Goal: Information Seeking & Learning: Check status

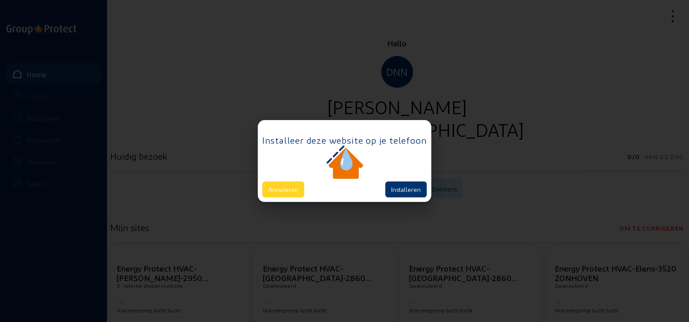
click at [297, 188] on button "Annuleren" at bounding box center [283, 190] width 42 height 16
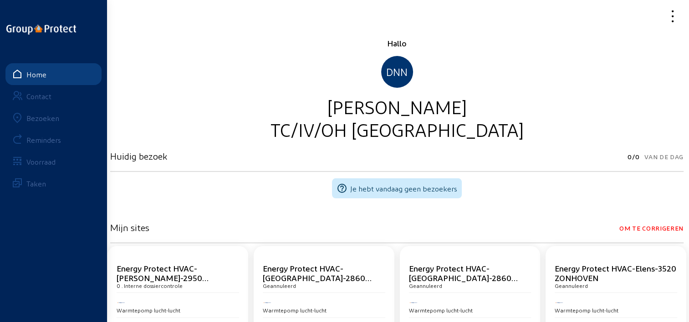
click at [47, 120] on div "Bezoeken" at bounding box center [42, 118] width 33 height 9
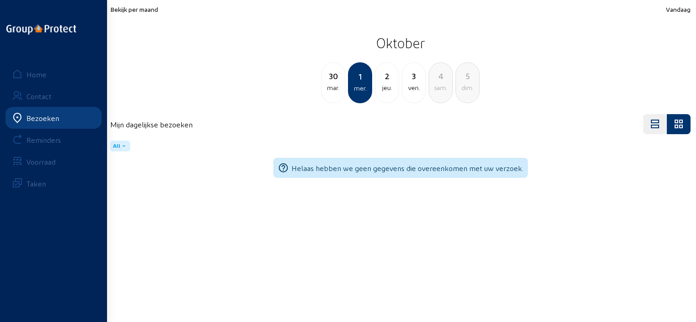
click at [154, 10] on span "Bekijk per maand" at bounding box center [134, 9] width 48 height 8
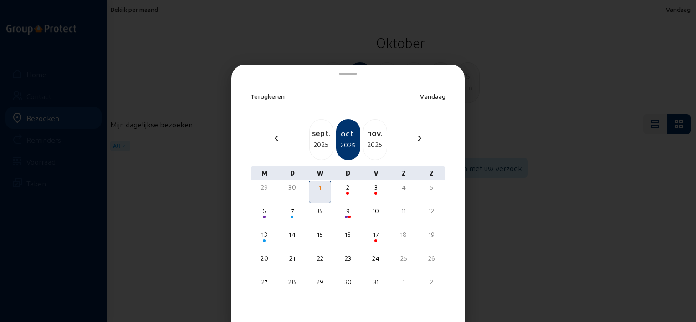
click at [322, 143] on div "2025" at bounding box center [321, 144] width 23 height 11
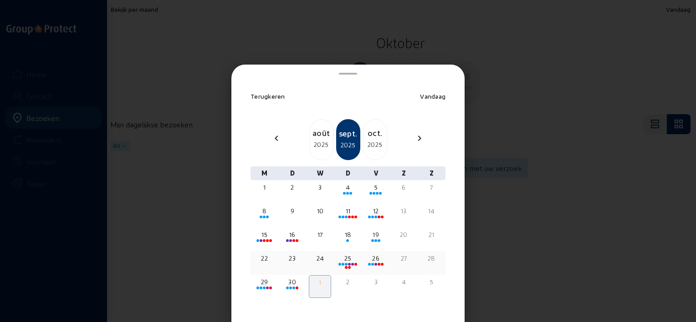
click at [348, 258] on div "25" at bounding box center [348, 258] width 20 height 9
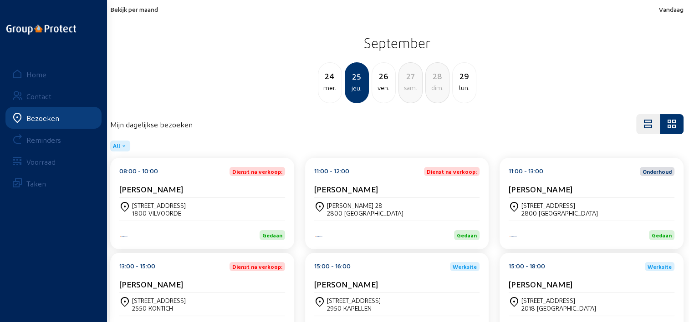
click at [238, 191] on div "[PERSON_NAME]" at bounding box center [202, 189] width 166 height 10
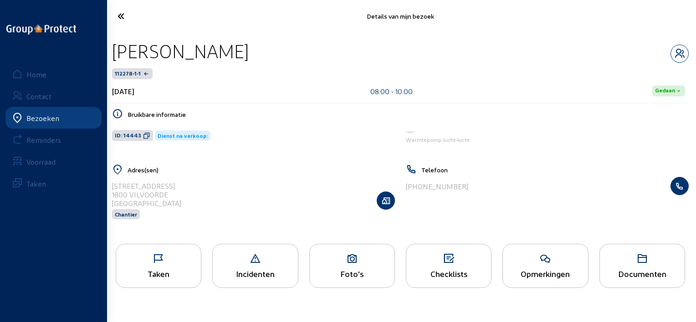
drag, startPoint x: 284, startPoint y: 51, endPoint x: 109, endPoint y: 56, distance: 175.0
click at [109, 56] on div "[PERSON_NAME] 112278-1-1 [DATE] 08:00 - 10:00 Gedaan Bruikbare informatie ID: 1…" at bounding box center [400, 135] width 591 height 206
copy div "[PERSON_NAME]"
click at [174, 261] on icon at bounding box center [158, 259] width 85 height 11
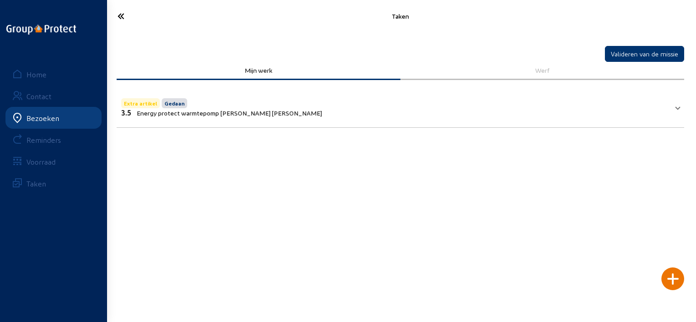
click at [237, 122] on mat-expansion-panel "Extra artikel Gedaan 3.5 Energy protect warmtepomp [PERSON_NAME] [PERSON_NAME] …" at bounding box center [401, 107] width 568 height 42
click at [114, 18] on icon at bounding box center [154, 16] width 82 height 16
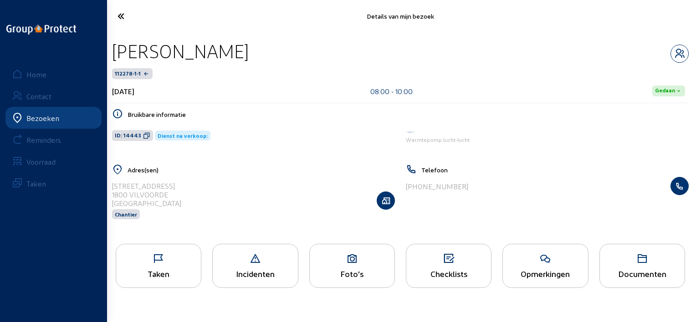
click at [114, 18] on icon at bounding box center [154, 16] width 82 height 16
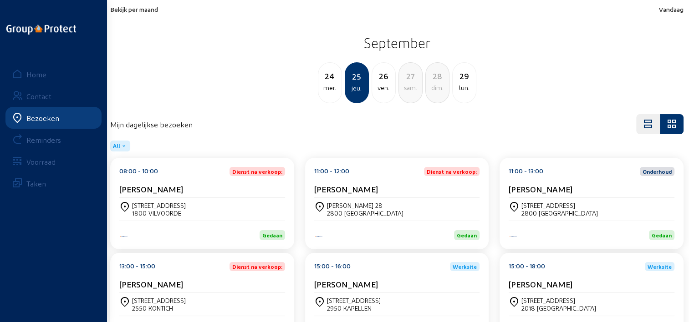
click at [400, 188] on div "[PERSON_NAME]" at bounding box center [397, 189] width 166 height 10
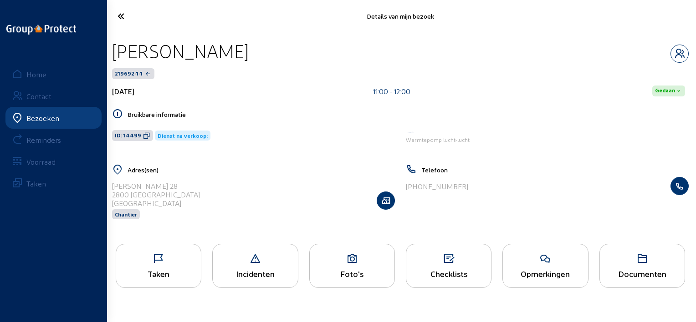
drag, startPoint x: 265, startPoint y: 49, endPoint x: 111, endPoint y: 47, distance: 154.4
click at [111, 47] on div "[PERSON_NAME] 219692-1-1 [DATE] 11:00 - 12:00 Gedaan Bruikbare informatie ID: 1…" at bounding box center [400, 135] width 591 height 206
copy div "[PERSON_NAME]"
click at [184, 257] on icon at bounding box center [158, 259] width 85 height 11
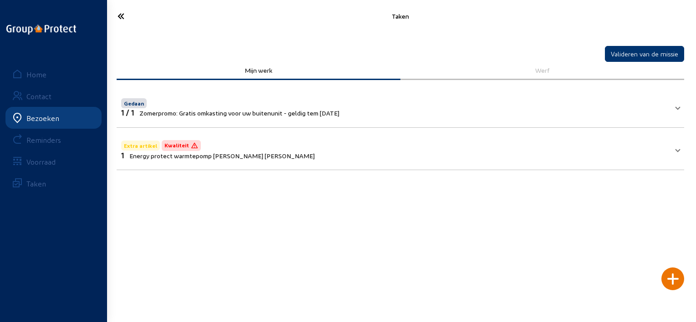
click at [118, 4] on div "Taken" at bounding box center [400, 16] width 591 height 32
click at [118, 12] on icon at bounding box center [154, 16] width 82 height 16
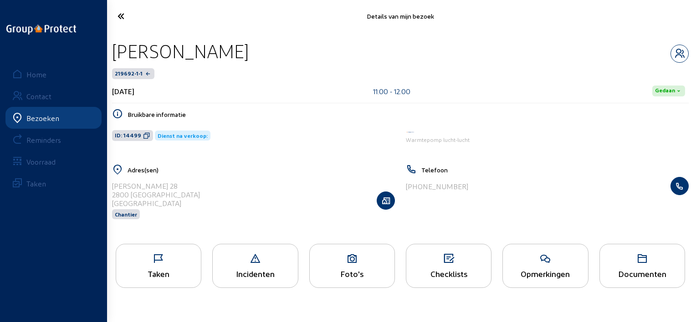
click at [126, 16] on icon at bounding box center [154, 16] width 82 height 16
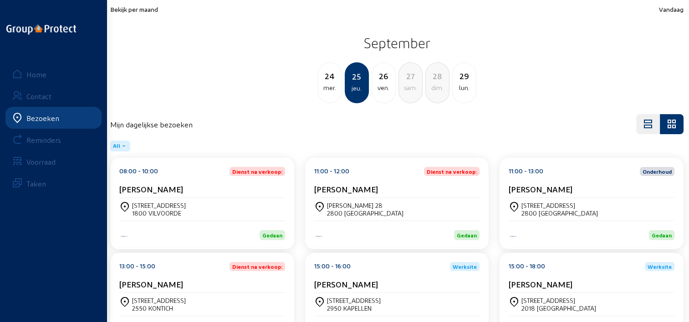
click at [552, 191] on div "[PERSON_NAME]" at bounding box center [592, 189] width 166 height 10
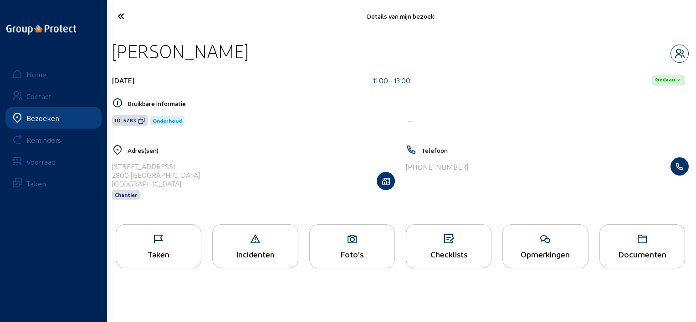
drag, startPoint x: 205, startPoint y: 52, endPoint x: 113, endPoint y: 52, distance: 92.0
click at [113, 52] on div "[PERSON_NAME]" at bounding box center [400, 51] width 577 height 23
copy div "[PERSON_NAME]"
click at [120, 12] on icon at bounding box center [154, 16] width 82 height 16
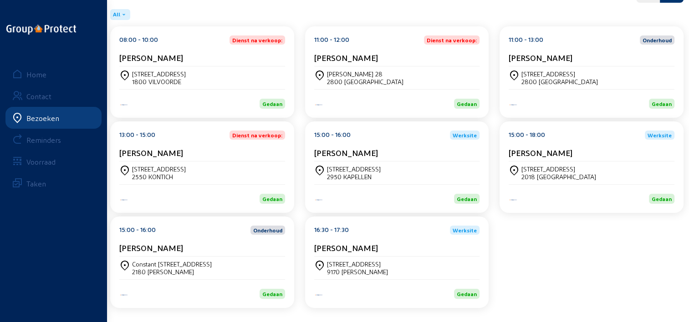
scroll to position [133, 0]
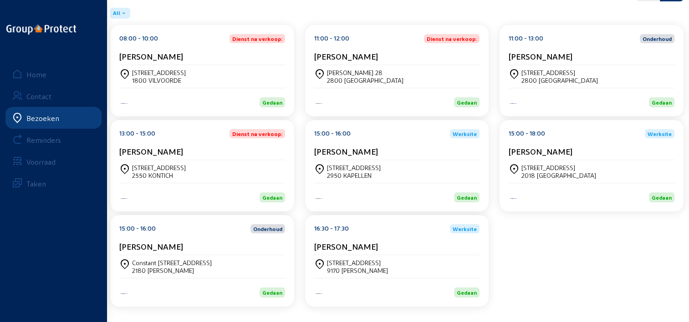
click at [187, 149] on div "[PERSON_NAME]" at bounding box center [202, 152] width 166 height 10
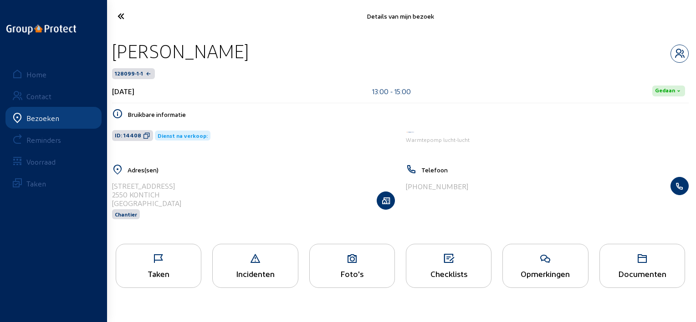
drag, startPoint x: 228, startPoint y: 47, endPoint x: 109, endPoint y: 52, distance: 118.5
click at [109, 52] on div "[PERSON_NAME] 128099-1-1 [DATE] 13:00 - 15:00 Gedaan Bruikbare informatie ID: 1…" at bounding box center [400, 135] width 591 height 206
copy div "[PERSON_NAME]"
click at [165, 253] on div "Taken" at bounding box center [159, 266] width 86 height 44
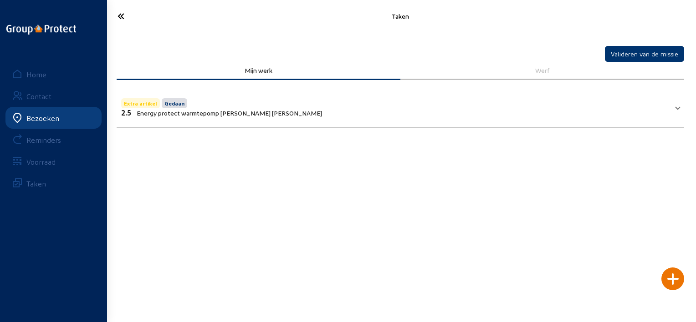
click at [127, 18] on icon at bounding box center [154, 16] width 82 height 16
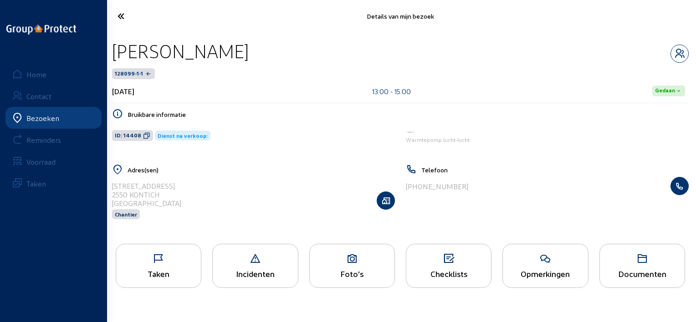
click at [188, 262] on icon at bounding box center [158, 259] width 85 height 11
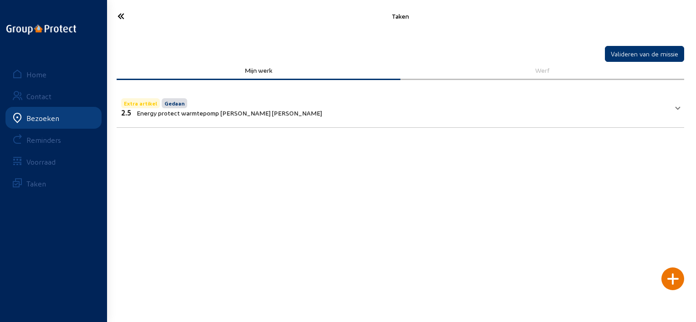
click at [133, 16] on icon at bounding box center [154, 16] width 82 height 16
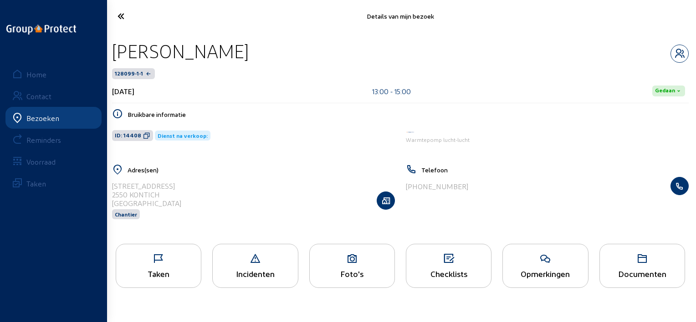
click at [540, 279] on div "Opmerkingen" at bounding box center [545, 274] width 85 height 10
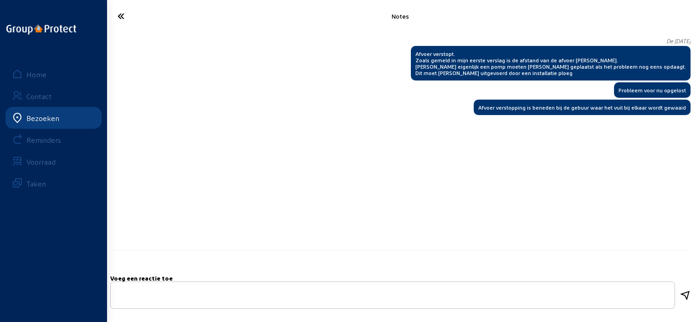
click at [126, 20] on icon at bounding box center [154, 16] width 82 height 16
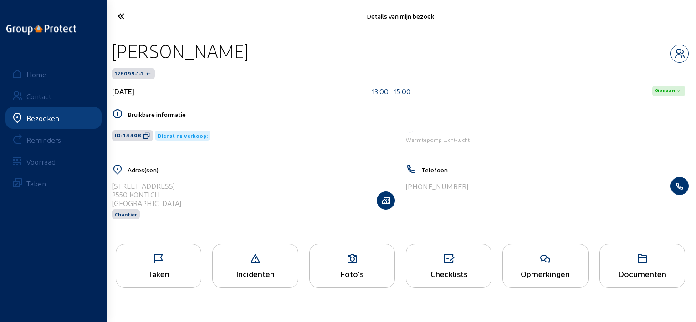
click at [157, 269] on div "Taken" at bounding box center [159, 266] width 86 height 44
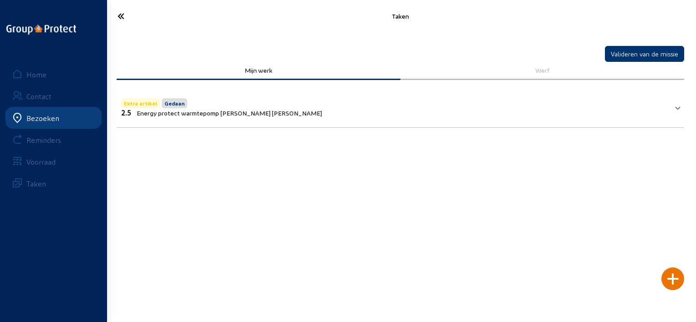
click at [120, 24] on icon at bounding box center [154, 16] width 82 height 16
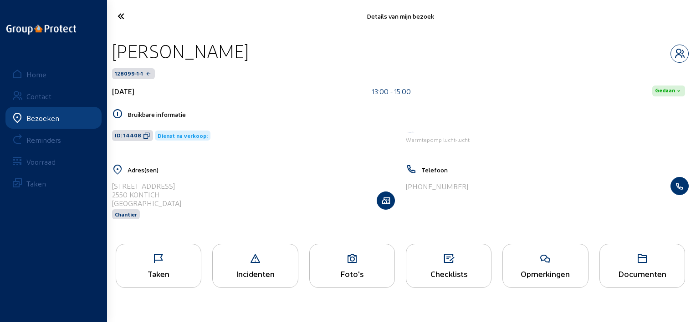
click at [118, 19] on icon at bounding box center [154, 16] width 82 height 16
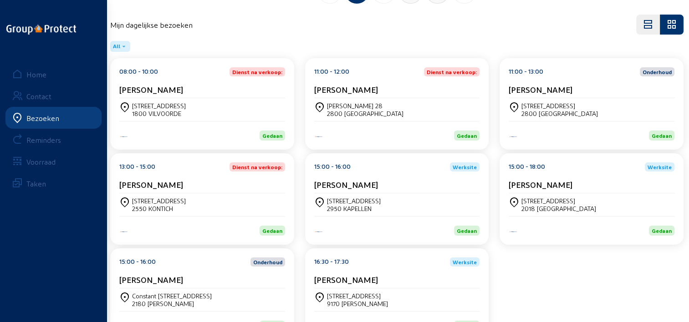
scroll to position [133, 0]
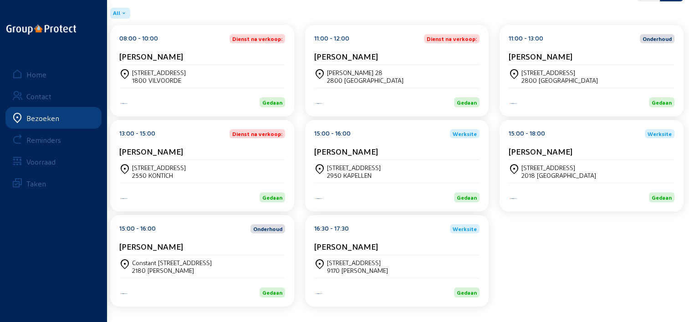
click at [400, 147] on div "[PERSON_NAME]" at bounding box center [397, 152] width 166 height 10
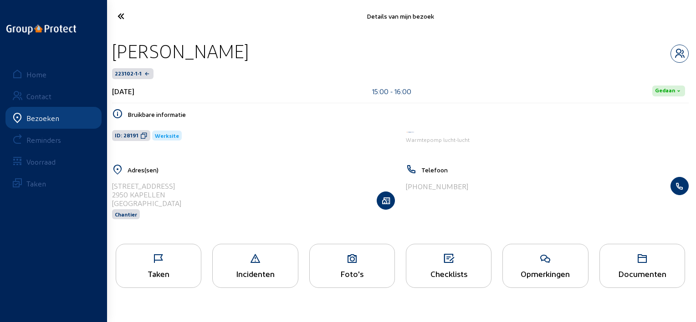
drag, startPoint x: 285, startPoint y: 45, endPoint x: 118, endPoint y: 51, distance: 167.3
click at [118, 51] on div "[PERSON_NAME]" at bounding box center [400, 51] width 577 height 23
copy div "[PERSON_NAME]"
click at [171, 244] on div "Taken Incidenten Foto's Checklists Opmerkingen Documenten" at bounding box center [400, 269] width 591 height 61
click at [162, 261] on icon at bounding box center [158, 259] width 85 height 11
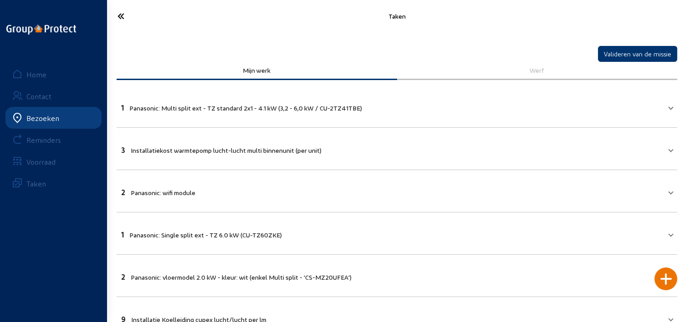
click at [117, 12] on icon at bounding box center [153, 16] width 81 height 16
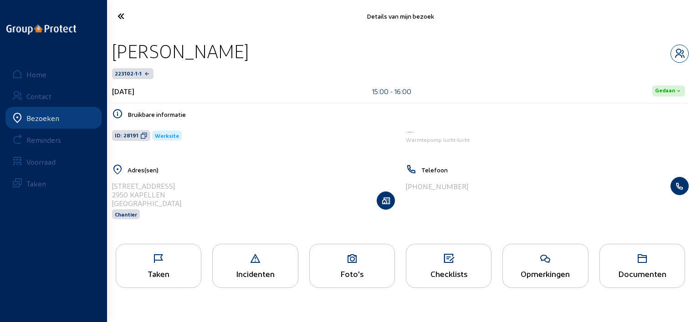
click at [117, 14] on icon at bounding box center [154, 16] width 82 height 16
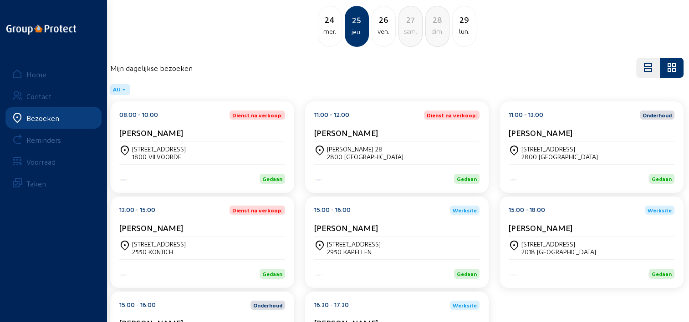
scroll to position [133, 0]
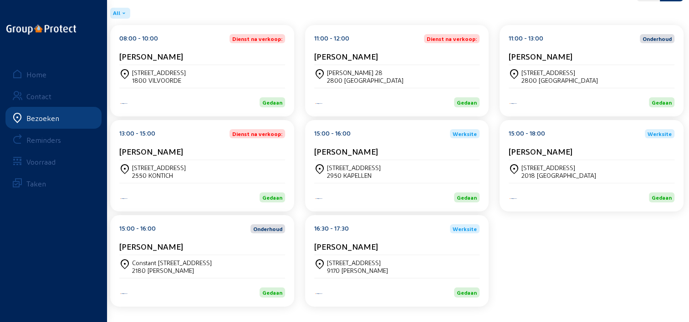
click at [529, 142] on div "15:00 - 18:00 Werksite [PERSON_NAME]" at bounding box center [592, 144] width 166 height 31
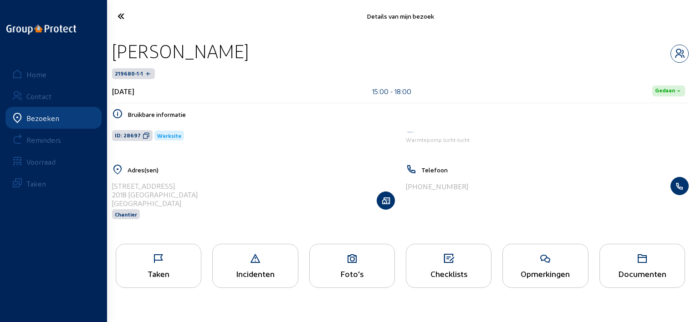
drag, startPoint x: 265, startPoint y: 49, endPoint x: 116, endPoint y: 49, distance: 149.4
click at [116, 49] on div "[PERSON_NAME]" at bounding box center [400, 51] width 577 height 23
copy div "[PERSON_NAME]"
click at [128, 9] on icon at bounding box center [154, 16] width 82 height 16
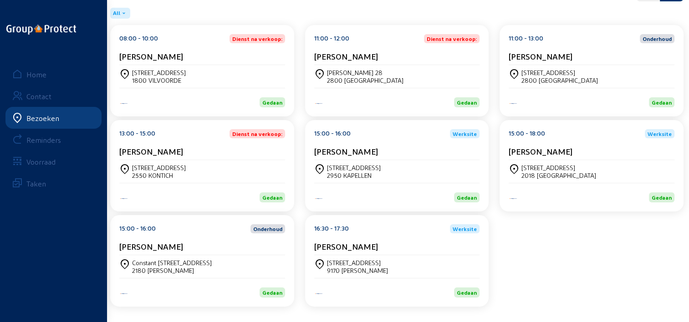
scroll to position [133, 0]
click at [209, 259] on div "Constant [STREET_ADDRESS][PERSON_NAME]" at bounding box center [202, 266] width 166 height 15
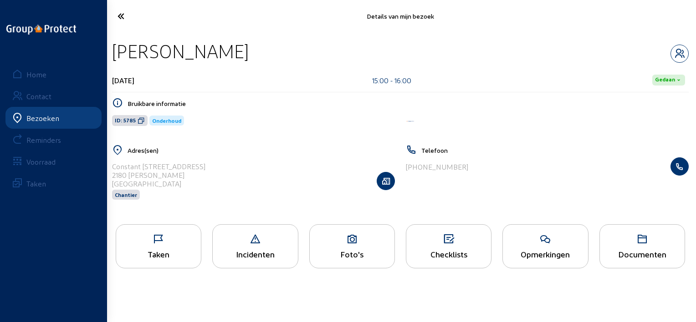
drag, startPoint x: 276, startPoint y: 52, endPoint x: 111, endPoint y: 53, distance: 165.3
click at [111, 53] on div "[PERSON_NAME] [DATE] 15:00 - 16:00 [PERSON_NAME] informatie ID: 5785 Onderhoud …" at bounding box center [400, 125] width 591 height 187
copy div "[PERSON_NAME]"
click at [175, 241] on icon at bounding box center [158, 239] width 85 height 11
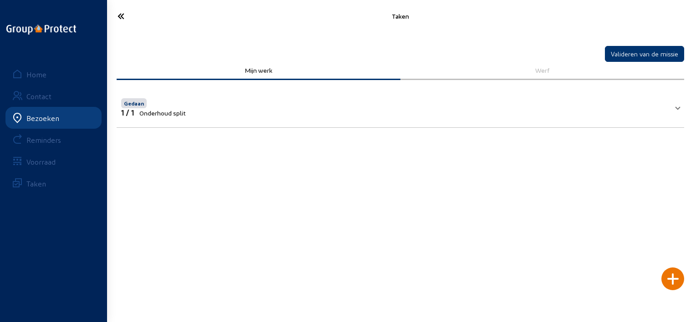
click at [126, 16] on icon at bounding box center [154, 16] width 82 height 16
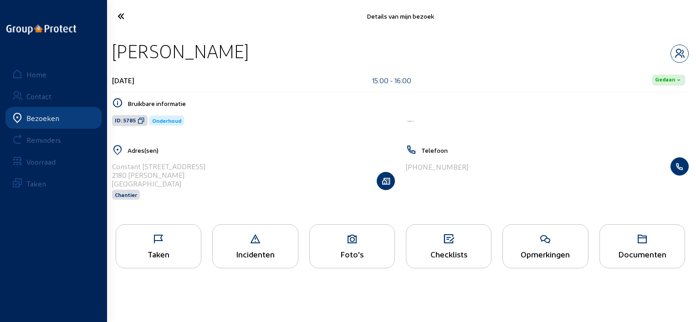
click at [125, 15] on icon at bounding box center [154, 16] width 82 height 16
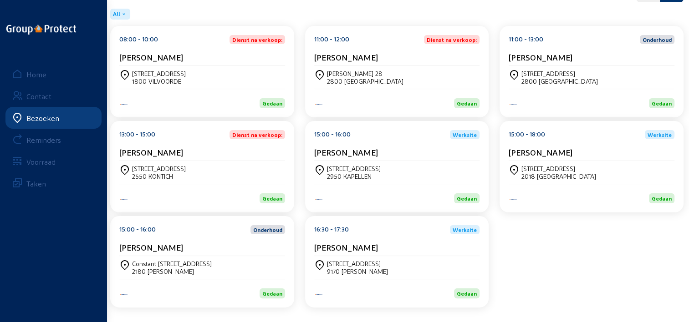
scroll to position [133, 0]
click at [373, 248] on div "[PERSON_NAME]" at bounding box center [397, 247] width 166 height 10
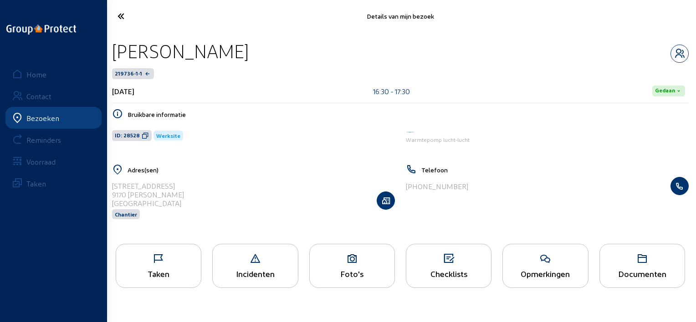
drag, startPoint x: 255, startPoint y: 46, endPoint x: 113, endPoint y: 48, distance: 141.2
click at [113, 48] on div "[PERSON_NAME]" at bounding box center [400, 51] width 577 height 23
copy div "[PERSON_NAME]"
click at [167, 276] on div "Taken" at bounding box center [158, 274] width 85 height 10
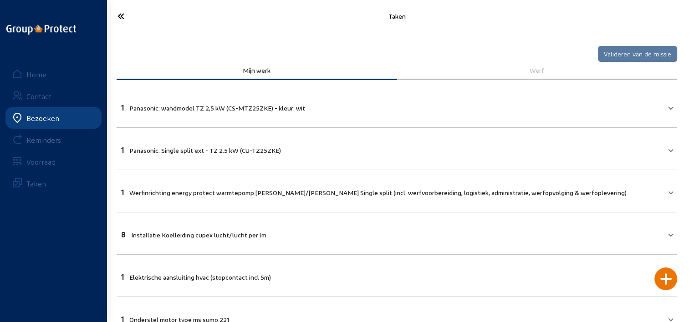
click at [118, 15] on icon at bounding box center [153, 16] width 81 height 16
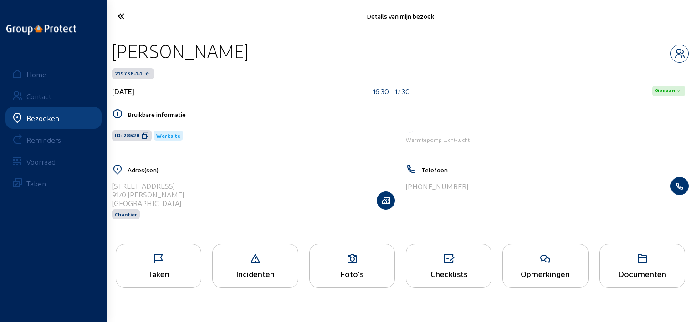
click at [123, 18] on icon at bounding box center [154, 16] width 82 height 16
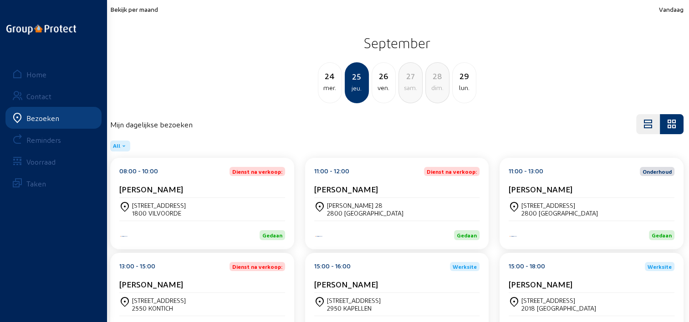
click at [386, 90] on div "ven." at bounding box center [383, 87] width 23 height 11
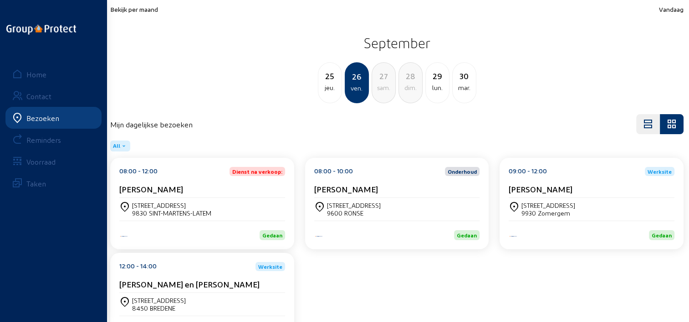
click at [185, 187] on div "[PERSON_NAME]" at bounding box center [202, 189] width 166 height 10
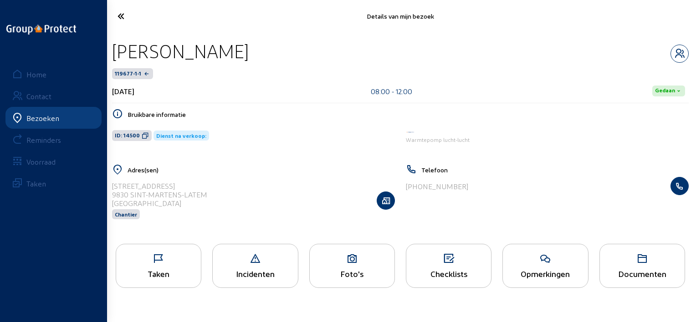
drag, startPoint x: 255, startPoint y: 51, endPoint x: 116, endPoint y: 38, distance: 139.6
click at [116, 38] on div "[PERSON_NAME] 119677-1-1 [DATE] 08:00 - 12:00 Gedaan Bruikbare informatie ID: 1…" at bounding box center [400, 135] width 591 height 206
copy div "[PERSON_NAME]"
click at [143, 258] on icon at bounding box center [158, 259] width 85 height 11
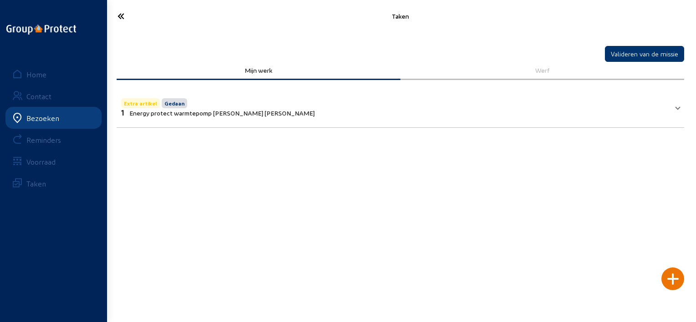
click at [120, 15] on icon at bounding box center [154, 16] width 82 height 16
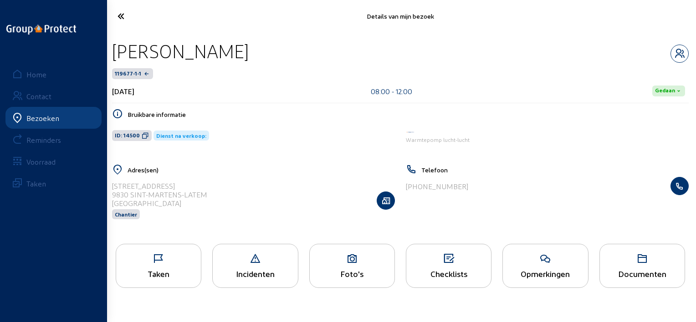
click at [516, 262] on icon at bounding box center [545, 259] width 85 height 11
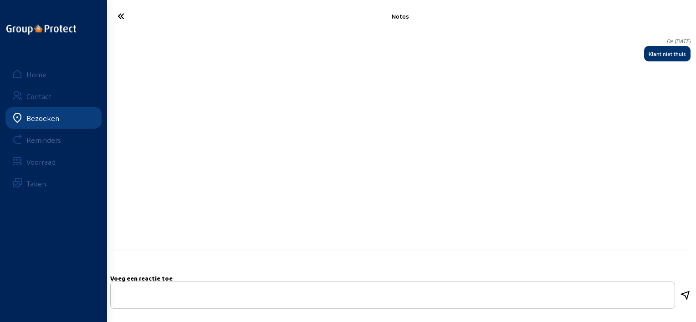
click at [120, 12] on icon at bounding box center [154, 16] width 82 height 16
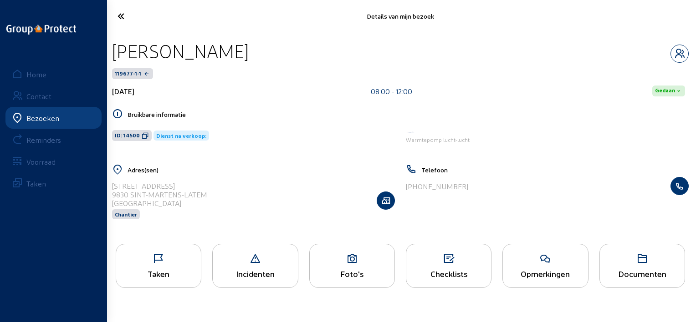
click at [122, 18] on icon at bounding box center [154, 16] width 82 height 16
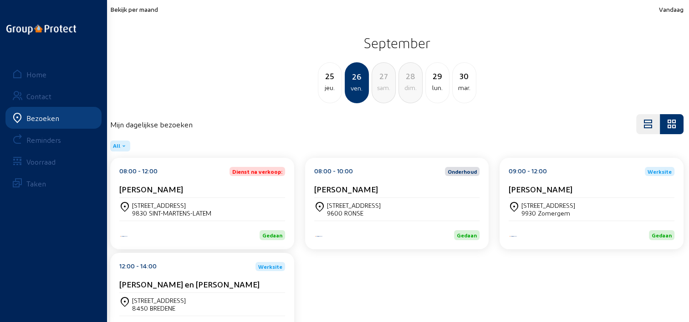
click at [344, 199] on div "[STREET_ADDRESS]" at bounding box center [397, 209] width 166 height 23
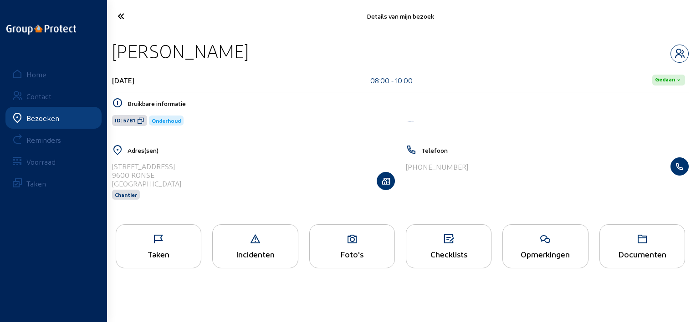
drag, startPoint x: 229, startPoint y: 56, endPoint x: 111, endPoint y: 58, distance: 117.5
click at [111, 58] on div "[PERSON_NAME] [DATE] 08:00 - 10:00 Gedaan Bruikbare informatie ID: 5781 Onderho…" at bounding box center [400, 125] width 591 height 187
copy div "[PERSON_NAME]"
click at [168, 250] on div "Taken" at bounding box center [158, 255] width 85 height 10
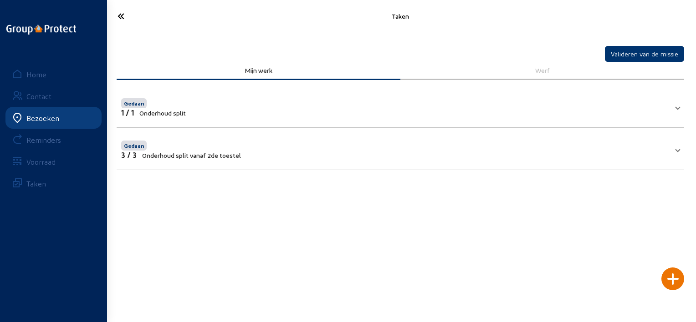
click at [226, 152] on span "Onderhoud split vanaf 2de toestel" at bounding box center [191, 156] width 99 height 8
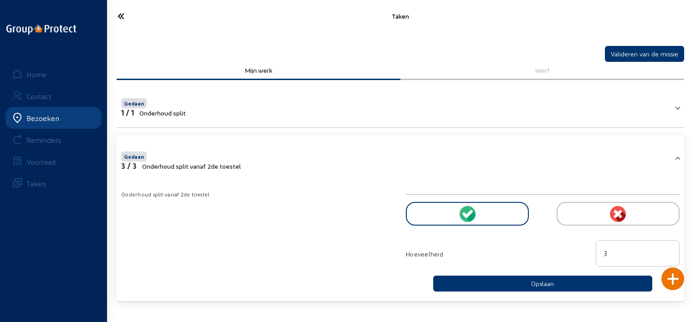
click at [128, 13] on icon at bounding box center [154, 16] width 82 height 16
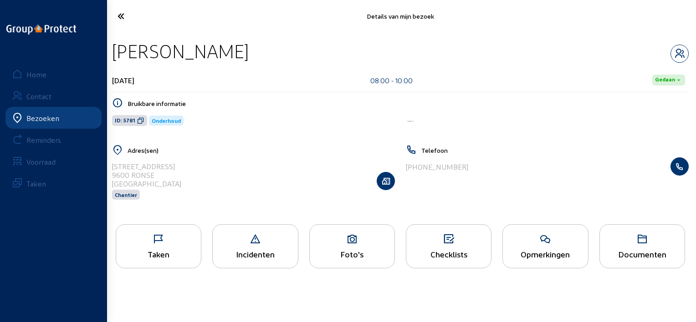
click at [548, 248] on div "Opmerkingen" at bounding box center [545, 247] width 86 height 44
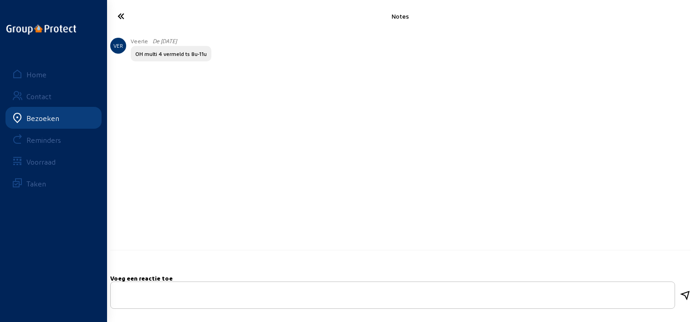
click at [118, 15] on icon at bounding box center [154, 16] width 82 height 16
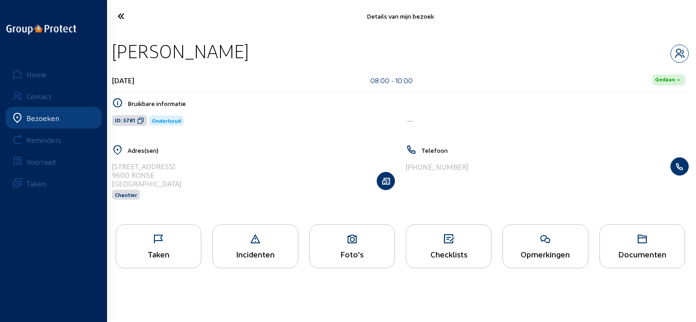
click at [121, 13] on icon at bounding box center [154, 16] width 82 height 16
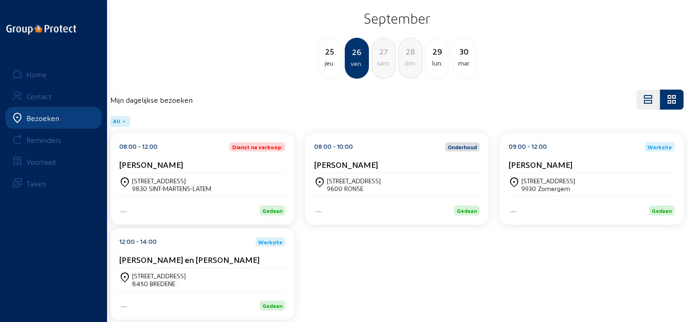
scroll to position [38, 0]
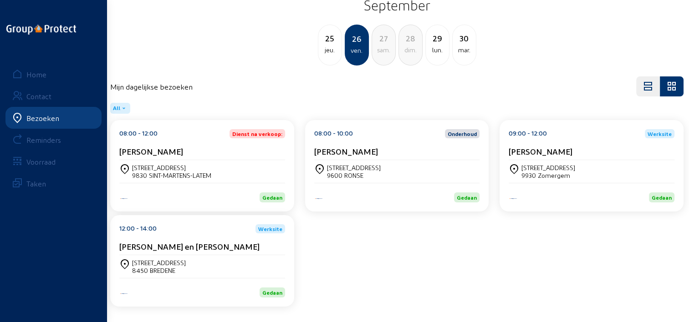
click at [556, 155] on cam-card-title "[PERSON_NAME]" at bounding box center [541, 152] width 64 height 10
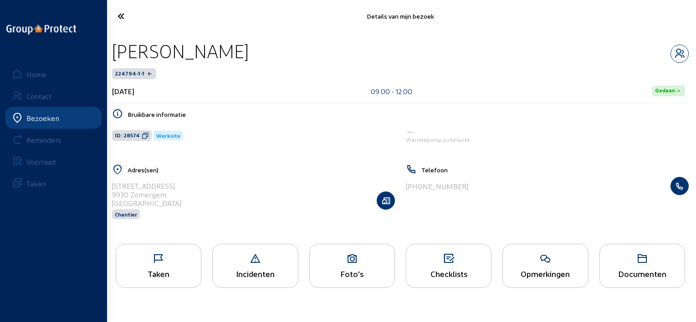
drag, startPoint x: 262, startPoint y: 53, endPoint x: 116, endPoint y: 51, distance: 146.7
click at [116, 51] on div "[PERSON_NAME]" at bounding box center [400, 51] width 577 height 23
click at [190, 253] on div "Taken" at bounding box center [159, 266] width 86 height 44
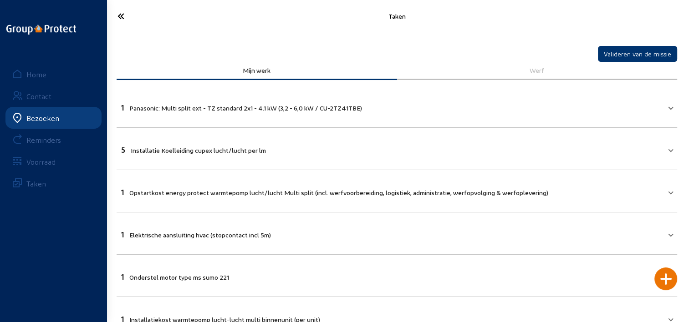
click at [120, 12] on icon at bounding box center [153, 16] width 81 height 16
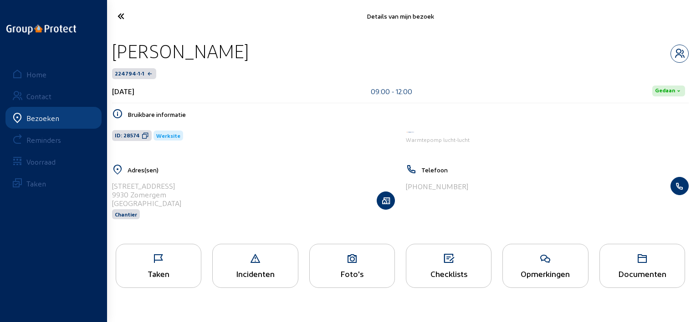
click at [113, 21] on icon at bounding box center [154, 16] width 82 height 16
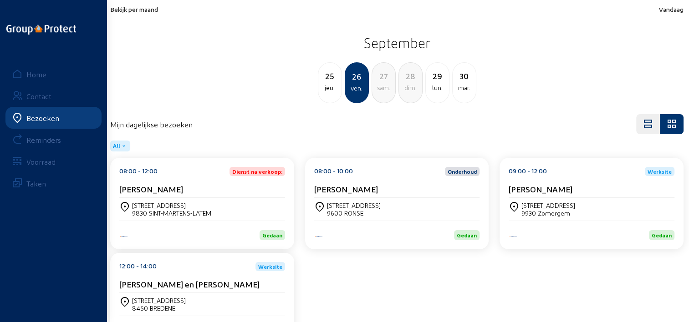
click at [173, 273] on div "12:00 - 14:00 Werksite Jeroen en [PERSON_NAME]" at bounding box center [202, 277] width 166 height 31
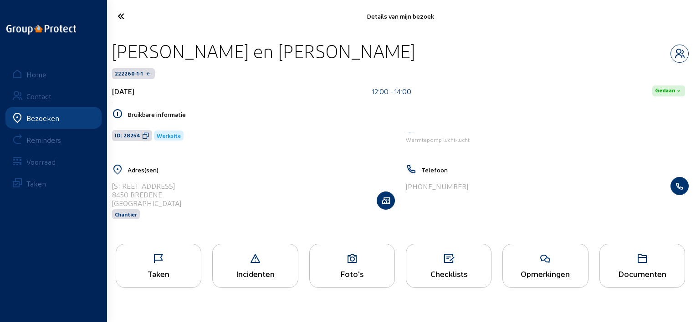
drag, startPoint x: 383, startPoint y: 51, endPoint x: 110, endPoint y: 59, distance: 272.5
click at [110, 59] on div "[PERSON_NAME] en [PERSON_NAME] 222260-1-1 [DATE] 12:00 - 14:00 Gedaan Bruikbare…" at bounding box center [400, 135] width 591 height 206
click at [169, 239] on div "Taken Incidenten Foto's Checklists Opmerkingen Documenten" at bounding box center [400, 269] width 591 height 61
click at [169, 248] on div "Taken" at bounding box center [159, 266] width 86 height 44
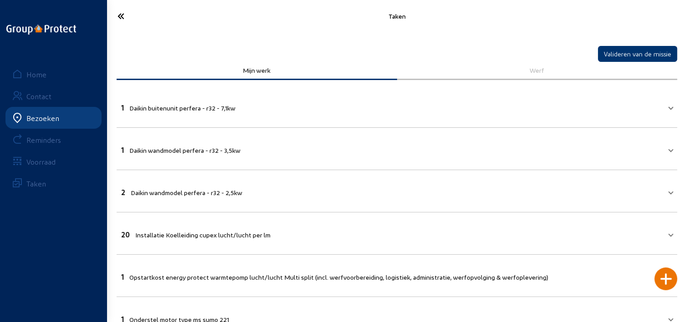
click at [123, 11] on icon at bounding box center [153, 16] width 81 height 16
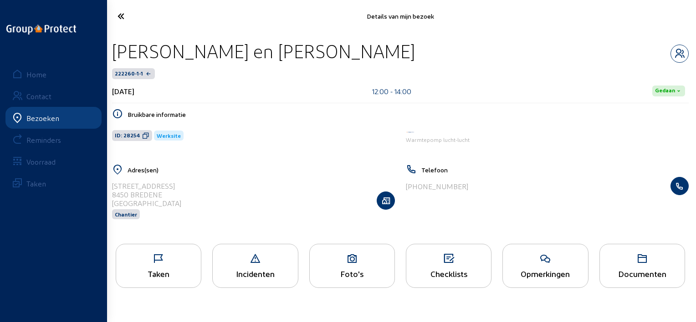
click at [113, 11] on icon at bounding box center [154, 16] width 82 height 16
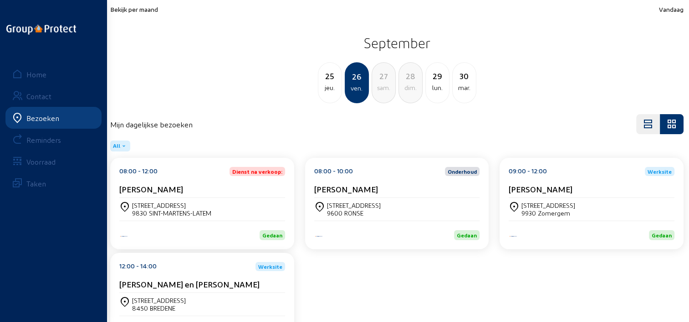
click at [435, 79] on div "29" at bounding box center [437, 76] width 23 height 13
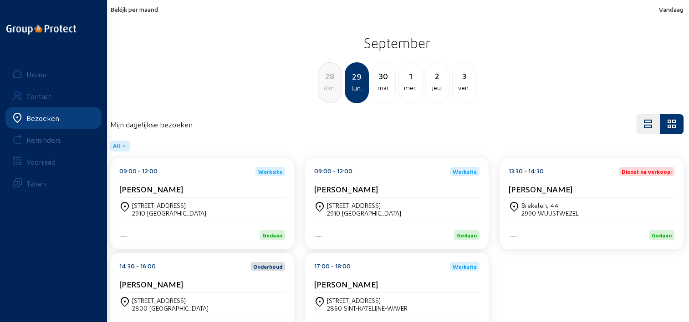
scroll to position [38, 0]
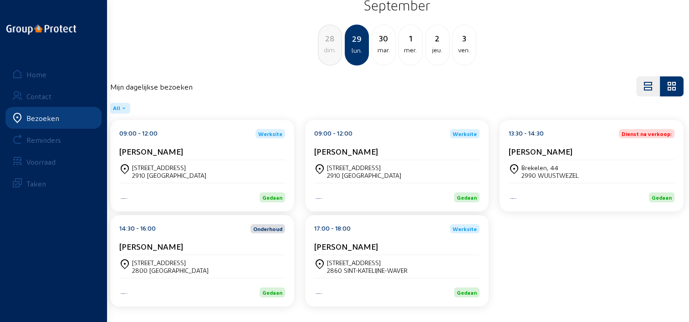
click at [164, 151] on cam-card-title "[PERSON_NAME]" at bounding box center [151, 152] width 64 height 10
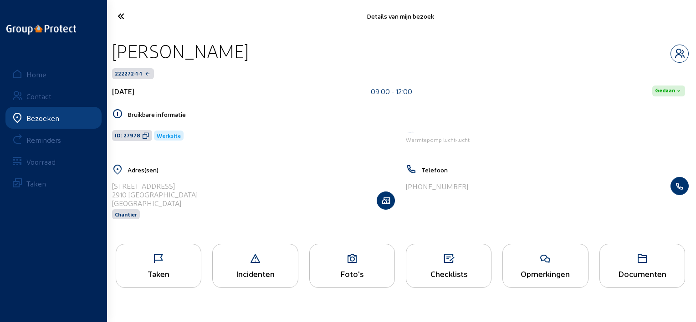
drag, startPoint x: 284, startPoint y: 42, endPoint x: 114, endPoint y: 53, distance: 170.3
click at [114, 53] on div "[PERSON_NAME]" at bounding box center [400, 51] width 577 height 23
click at [129, 271] on div "Taken" at bounding box center [158, 274] width 85 height 10
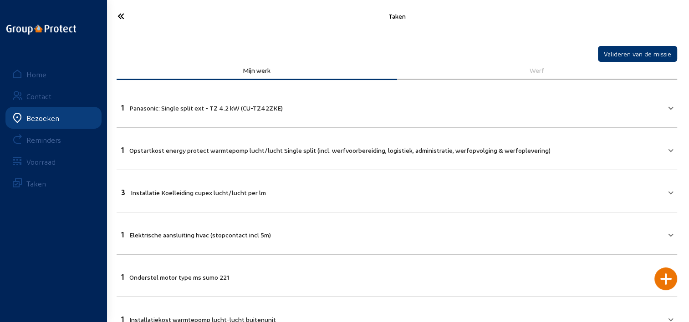
click at [118, 18] on icon at bounding box center [153, 16] width 81 height 16
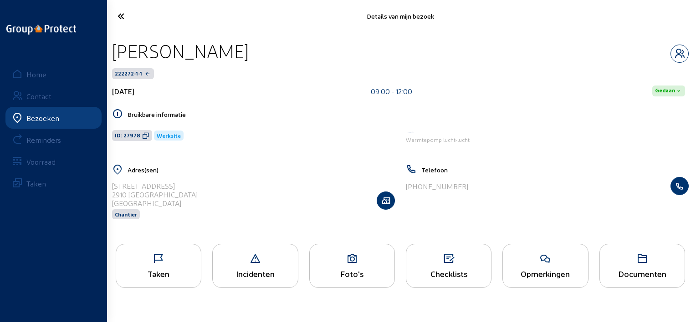
click at [124, 23] on icon at bounding box center [154, 16] width 82 height 16
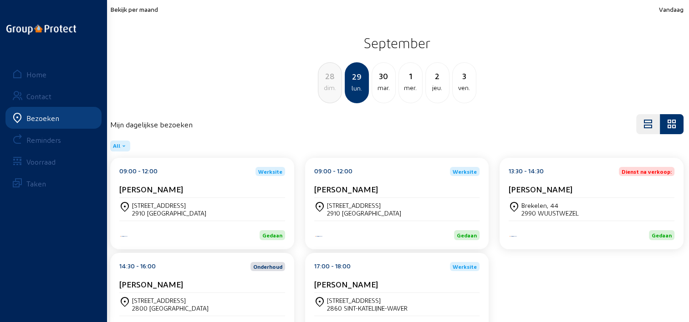
click at [365, 191] on cam-card-title "[PERSON_NAME]" at bounding box center [346, 189] width 64 height 10
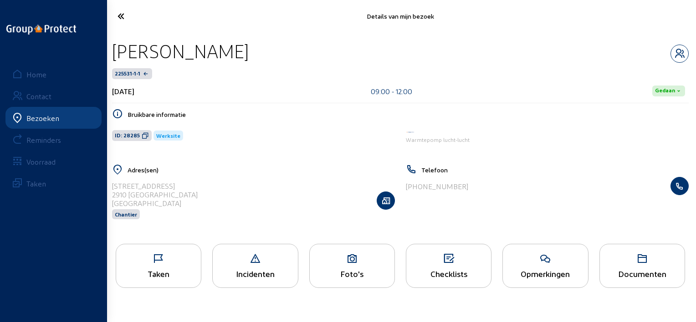
drag, startPoint x: 249, startPoint y: 50, endPoint x: 114, endPoint y: 61, distance: 135.8
click at [114, 61] on div "[PERSON_NAME]" at bounding box center [400, 51] width 577 height 23
click at [168, 276] on div "Taken" at bounding box center [158, 274] width 85 height 10
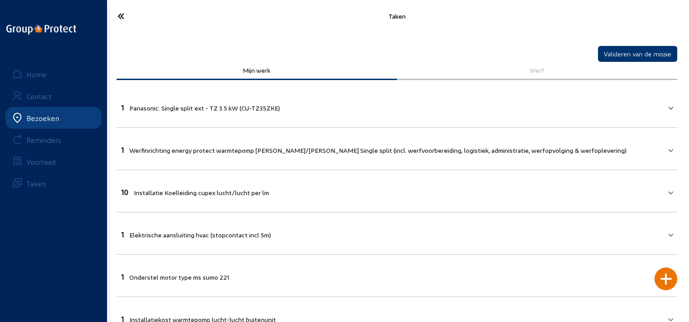
click at [122, 17] on icon at bounding box center [153, 16] width 81 height 16
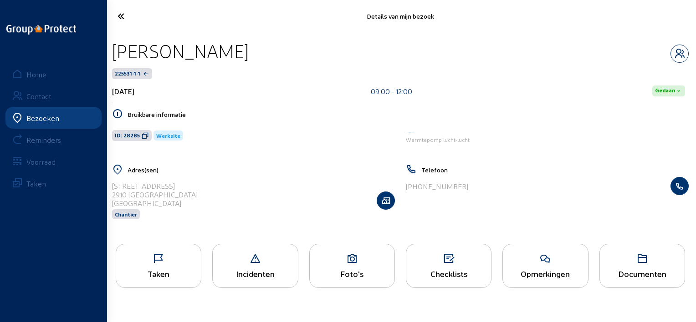
click at [125, 16] on icon at bounding box center [154, 16] width 82 height 16
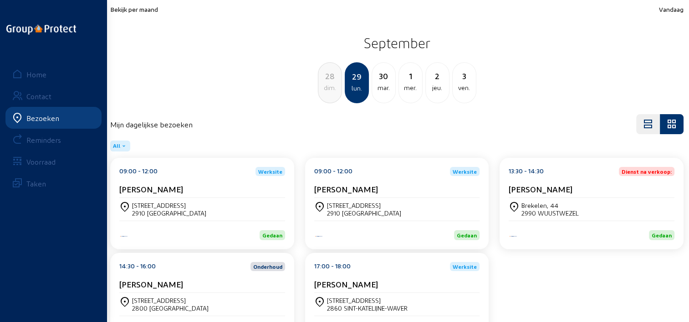
click at [552, 179] on div "13:30 - 14:30 Dienst na verkoop: [PERSON_NAME]" at bounding box center [592, 182] width 166 height 31
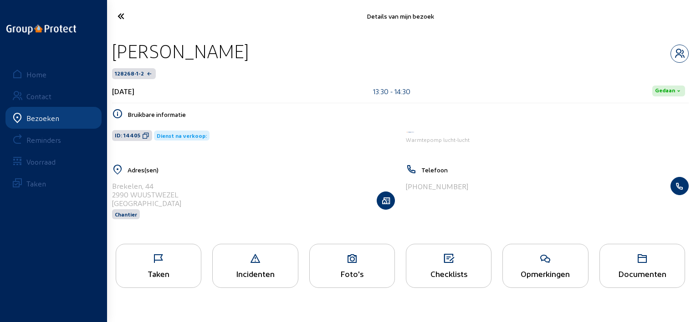
drag, startPoint x: 271, startPoint y: 53, endPoint x: 115, endPoint y: 61, distance: 156.9
click at [115, 61] on div "[PERSON_NAME]" at bounding box center [400, 51] width 577 height 23
click at [157, 271] on div "Taken" at bounding box center [158, 274] width 85 height 10
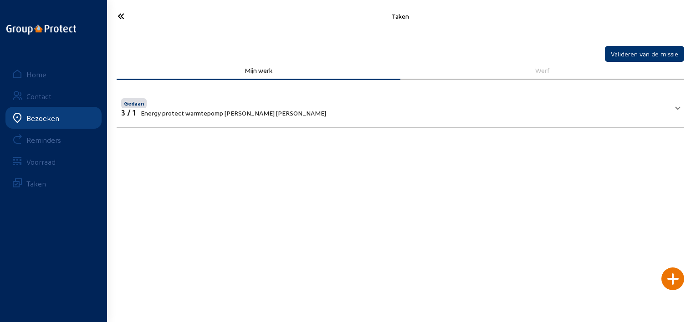
click at [116, 17] on icon at bounding box center [154, 16] width 82 height 16
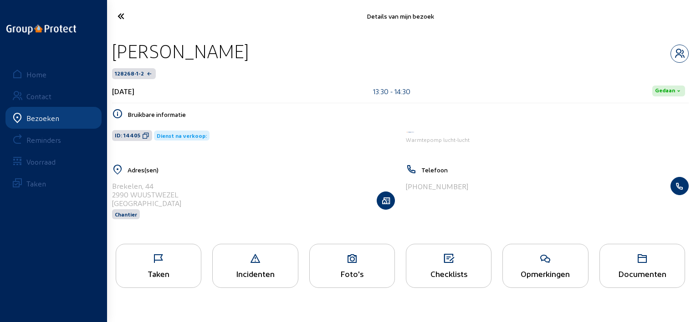
click at [554, 274] on div "Opmerkingen" at bounding box center [545, 274] width 85 height 10
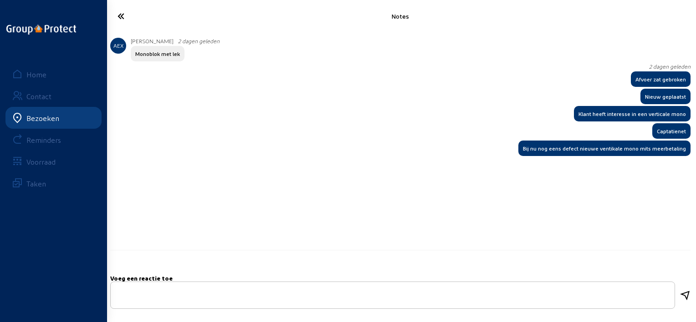
click at [119, 3] on div "Notes" at bounding box center [400, 16] width 591 height 32
click at [118, 24] on icon at bounding box center [154, 16] width 82 height 16
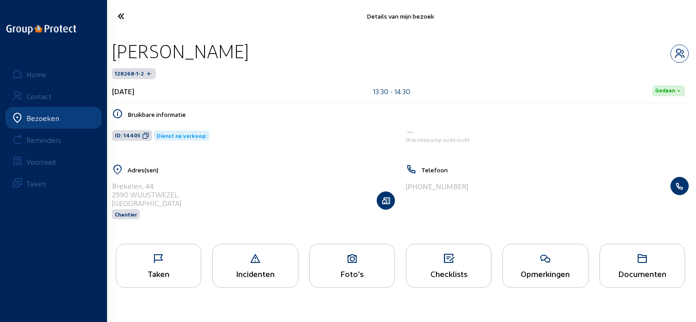
click at [118, 8] on icon at bounding box center [154, 16] width 82 height 16
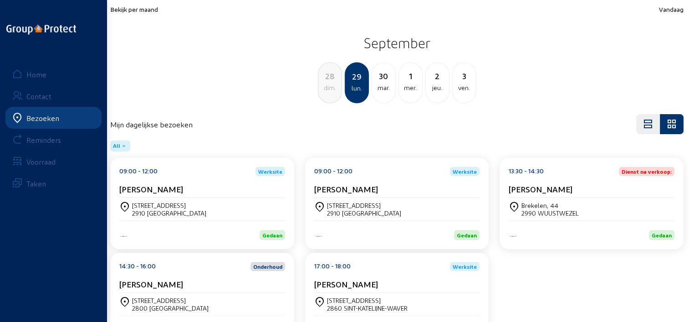
scroll to position [38, 0]
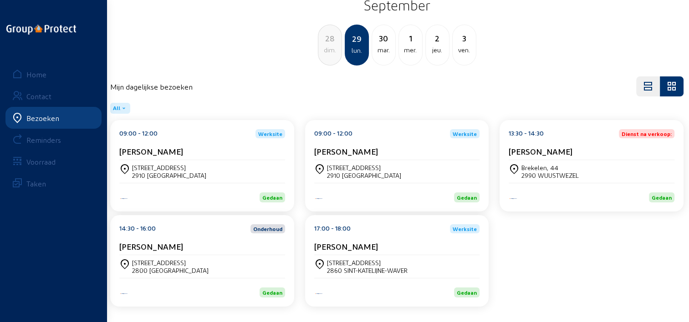
click at [198, 257] on div "[STREET_ADDRESS]" at bounding box center [202, 267] width 166 height 23
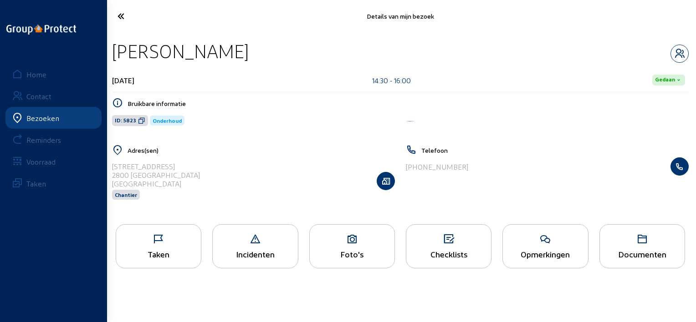
drag, startPoint x: 200, startPoint y: 51, endPoint x: 112, endPoint y: 52, distance: 88.8
click at [112, 52] on div "[PERSON_NAME]" at bounding box center [400, 51] width 577 height 23
click at [120, 13] on icon at bounding box center [154, 16] width 82 height 16
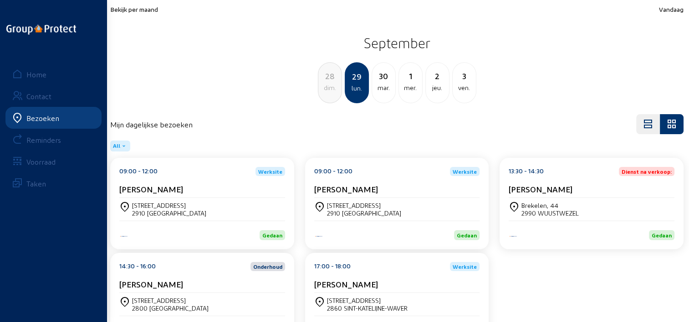
click at [333, 259] on div "17:00 - 18:00 Werksite [PERSON_NAME][GEOGRAPHIC_DATA][STREET_ADDRESS][GEOGRAPHI…" at bounding box center [397, 299] width 184 height 92
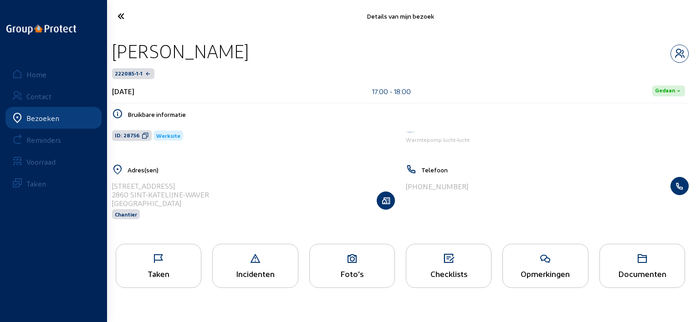
drag, startPoint x: 306, startPoint y: 51, endPoint x: 113, endPoint y: 59, distance: 192.4
click at [113, 59] on div "[PERSON_NAME]" at bounding box center [400, 51] width 577 height 23
click at [122, 20] on icon at bounding box center [154, 16] width 82 height 16
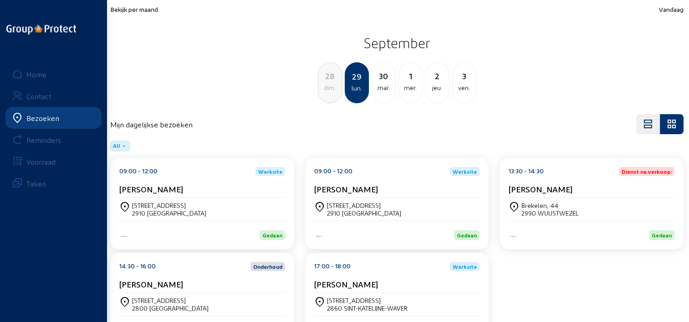
click at [380, 80] on div "30" at bounding box center [383, 76] width 23 height 13
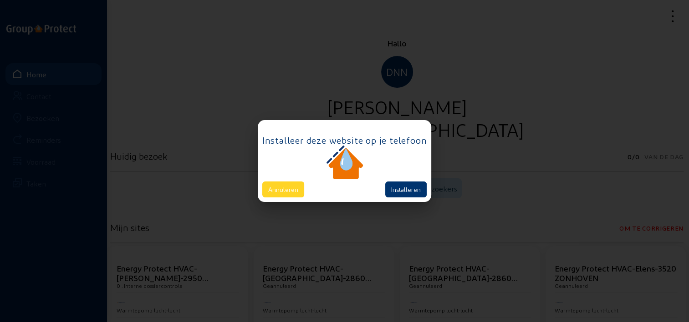
click at [302, 183] on button "Annuleren" at bounding box center [283, 190] width 42 height 16
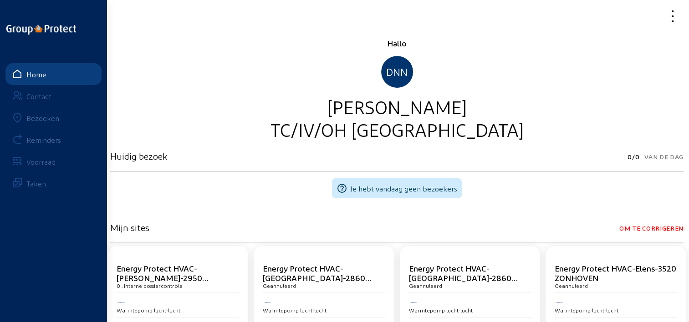
click at [678, 13] on icon at bounding box center [640, 16] width 81 height 16
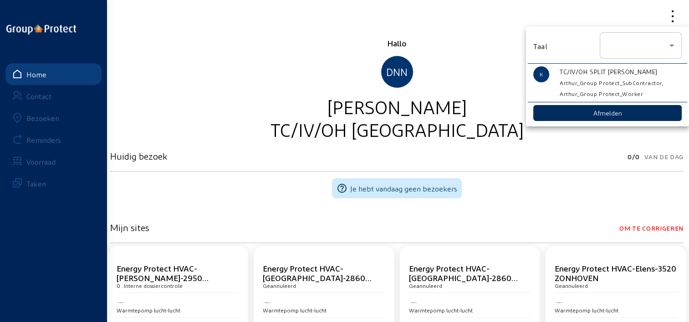
click at [625, 114] on button "Afmelden" at bounding box center [607, 113] width 148 height 16
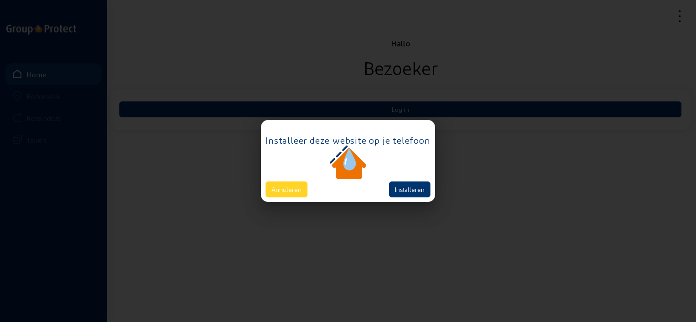
click at [281, 187] on button "Annuleren" at bounding box center [287, 190] width 42 height 16
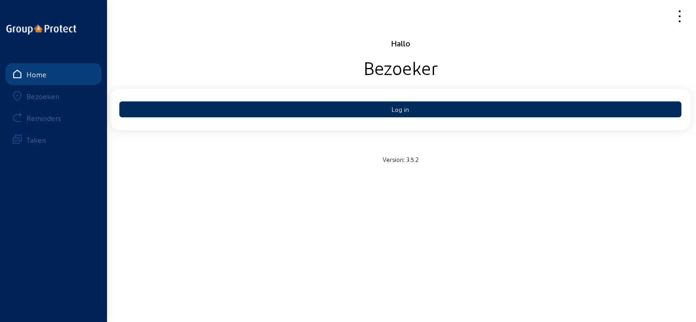
click at [590, 106] on button "Log in" at bounding box center [400, 110] width 562 height 16
